Goal: Check status: Check status

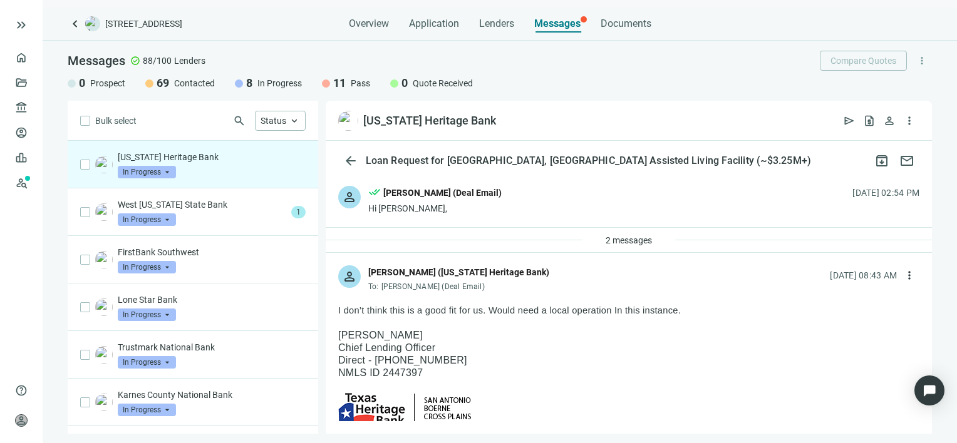
click at [168, 167] on span "In Progress" at bounding box center [147, 172] width 58 height 13
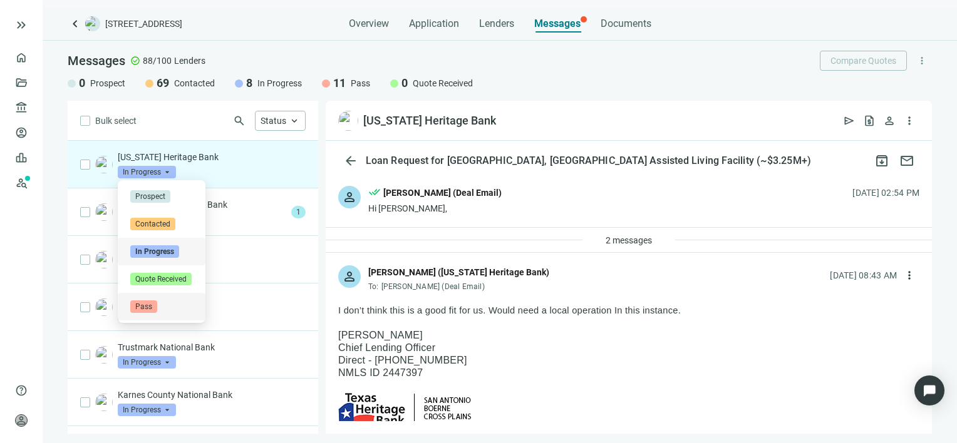
click at [152, 308] on span "Pass" at bounding box center [143, 307] width 27 height 13
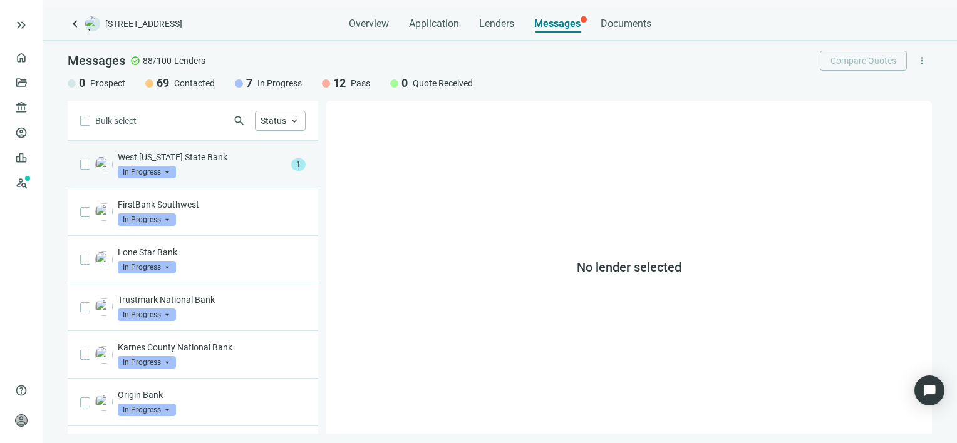
click at [192, 162] on p "West [US_STATE] State Bank" at bounding box center [202, 157] width 168 height 13
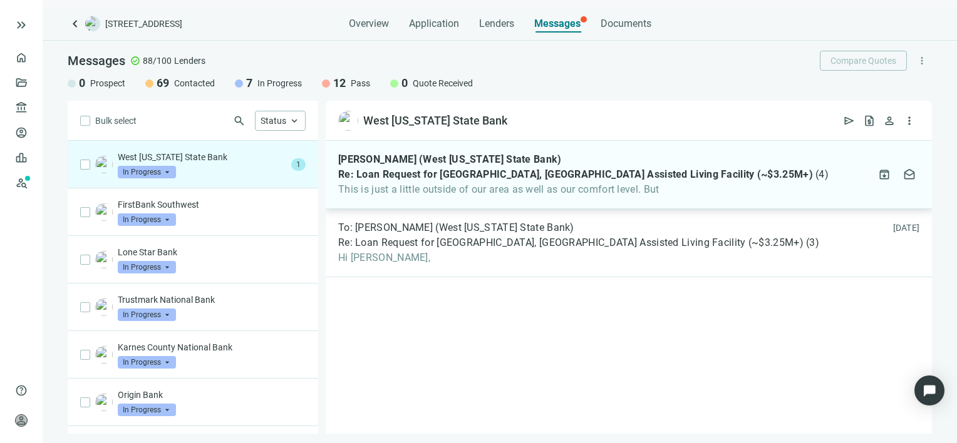
click at [448, 187] on span "This is just a little outside of our area as well as our comfort level. But" at bounding box center [583, 189] width 490 height 13
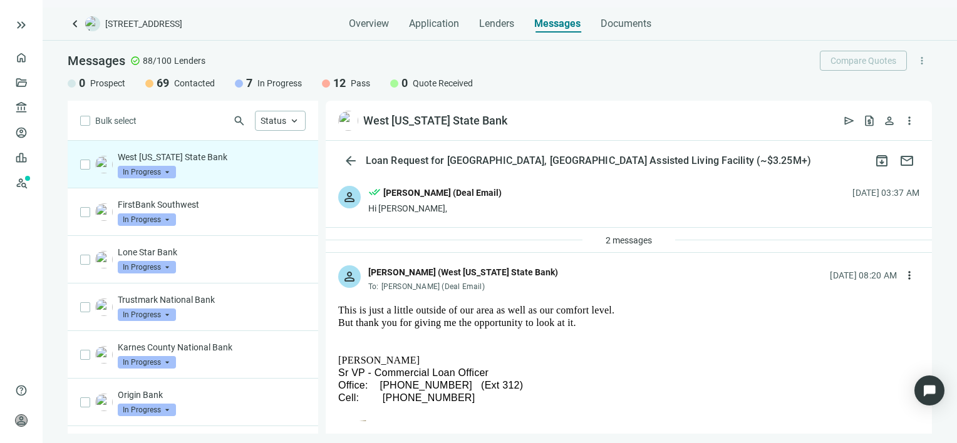
click at [168, 173] on span "In Progress" at bounding box center [147, 172] width 58 height 13
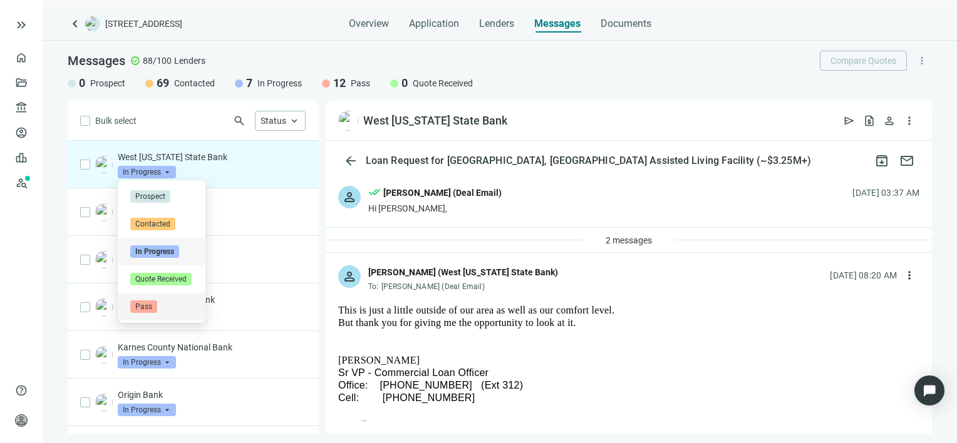
click at [141, 307] on span "Pass" at bounding box center [143, 307] width 27 height 13
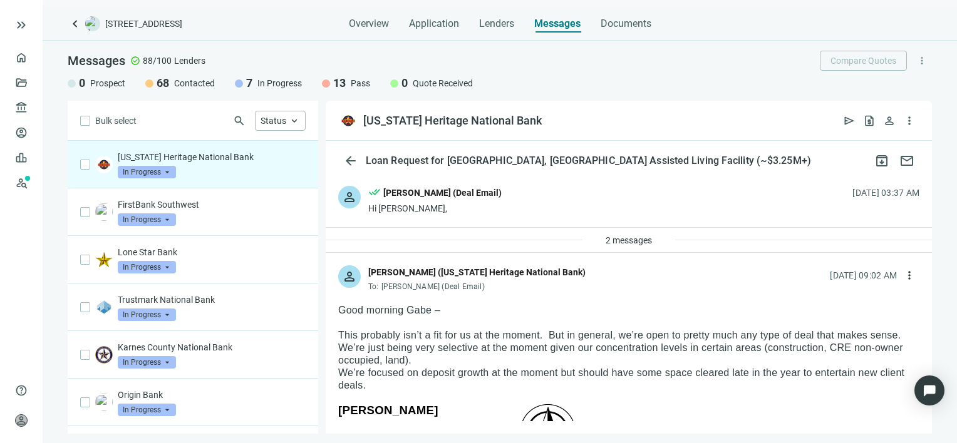
click at [168, 173] on span "In Progress" at bounding box center [147, 172] width 58 height 13
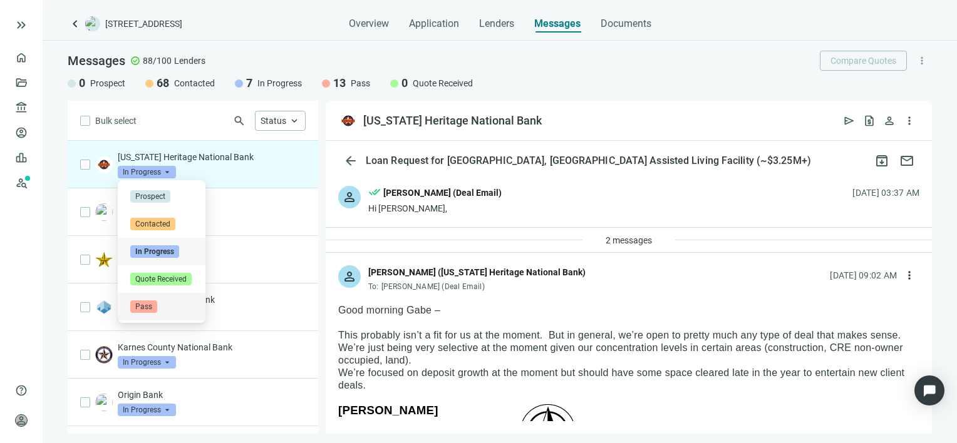
click at [140, 307] on span "Pass" at bounding box center [143, 307] width 27 height 13
